Goal: Task Accomplishment & Management: Manage account settings

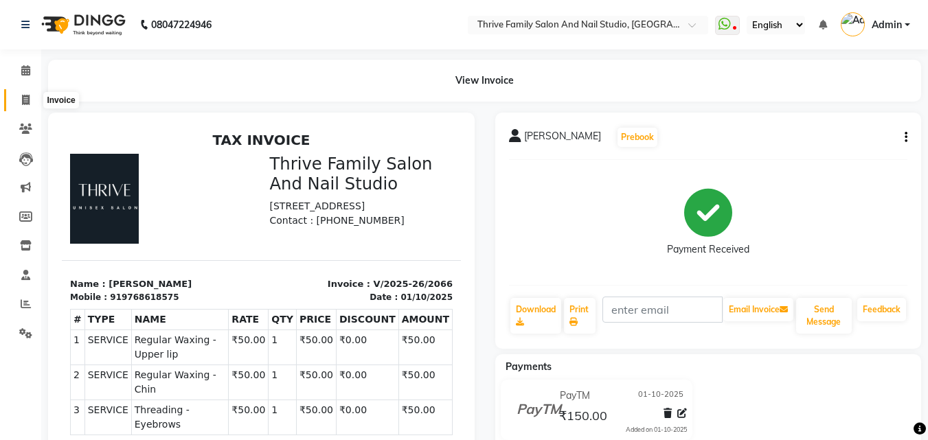
click at [24, 96] on icon at bounding box center [26, 100] width 8 height 10
select select "5990"
select select "service"
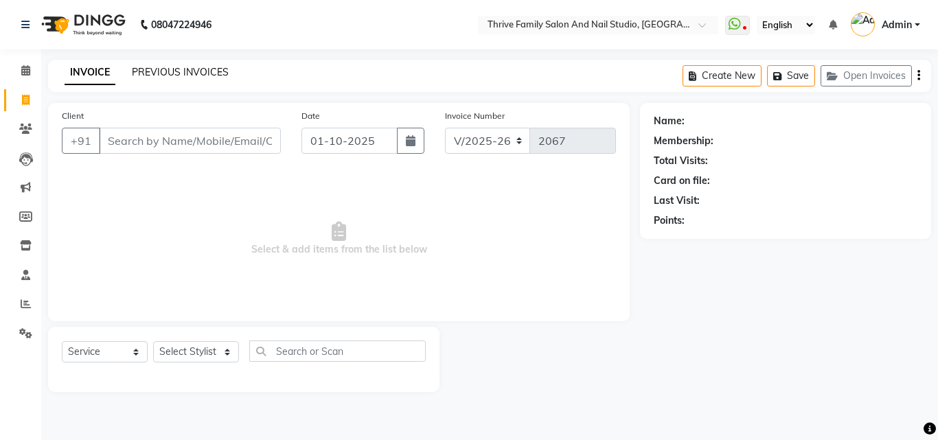
click at [181, 70] on link "PREVIOUS INVOICES" at bounding box center [180, 72] width 97 height 12
